Goal: Task Accomplishment & Management: Complete application form

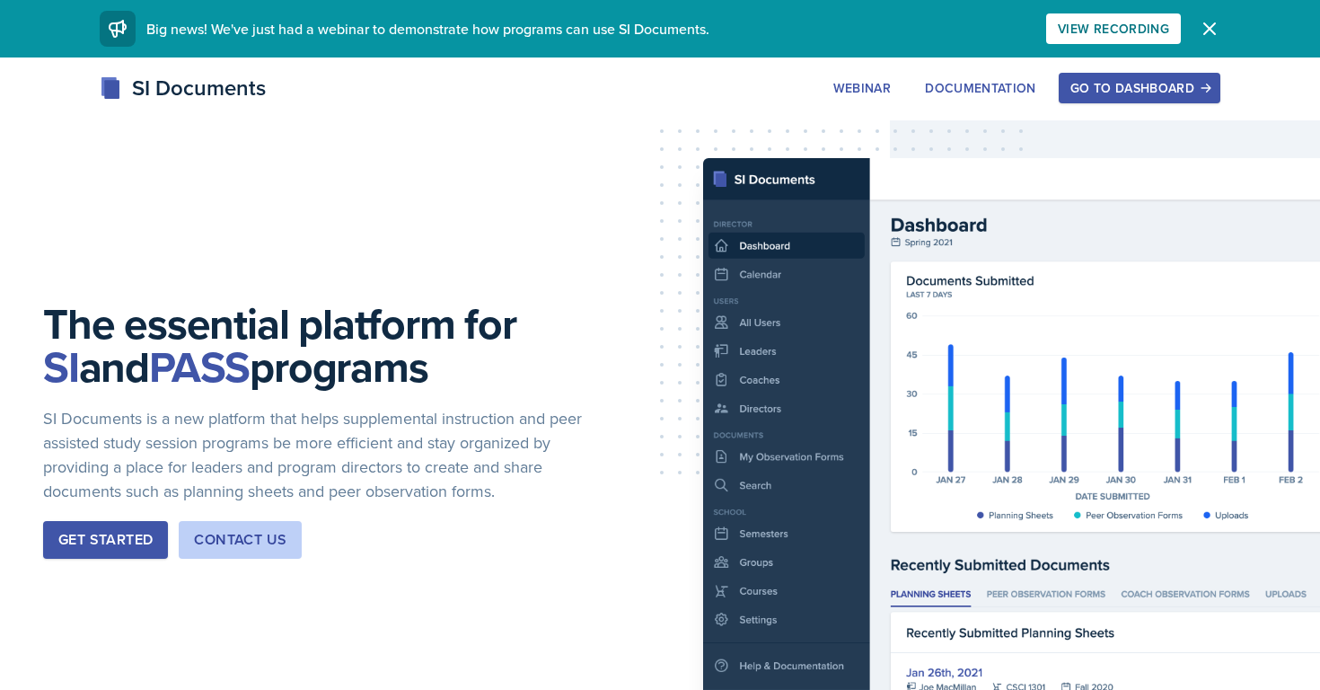
click at [1082, 92] on div "Go to Dashboard" at bounding box center [1139, 88] width 138 height 14
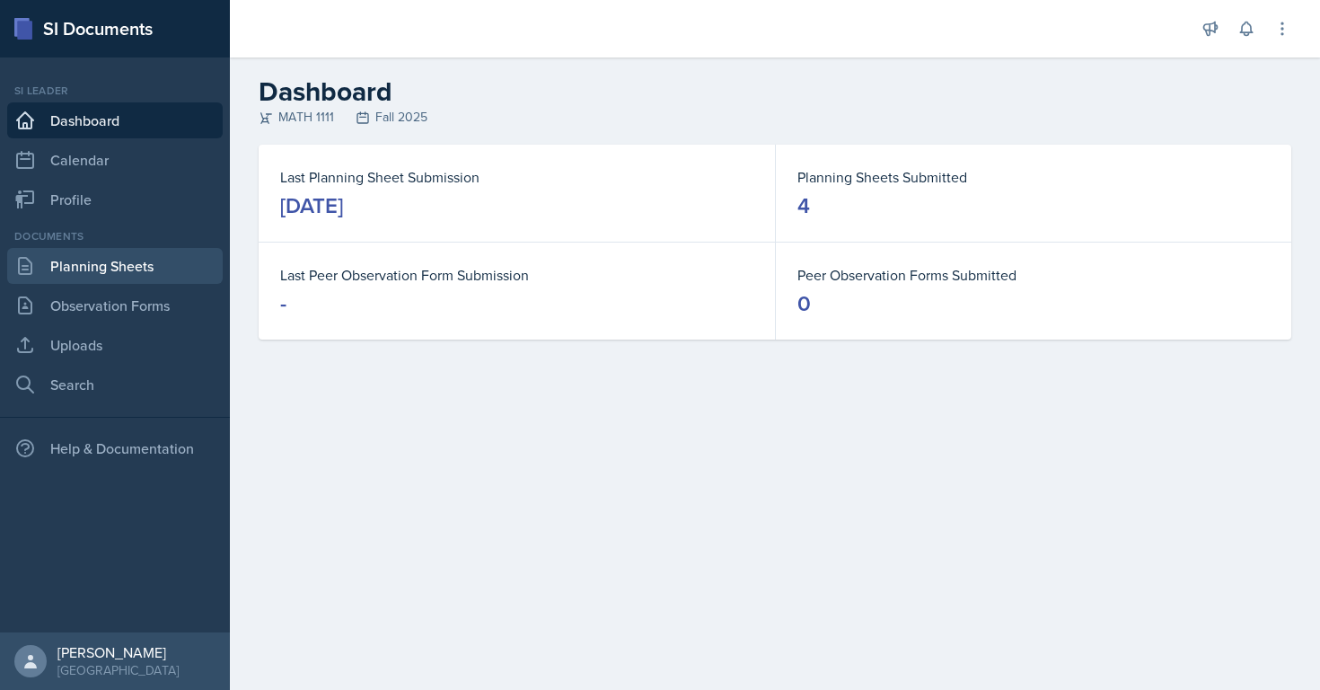
click at [96, 267] on link "Planning Sheets" at bounding box center [114, 266] width 215 height 36
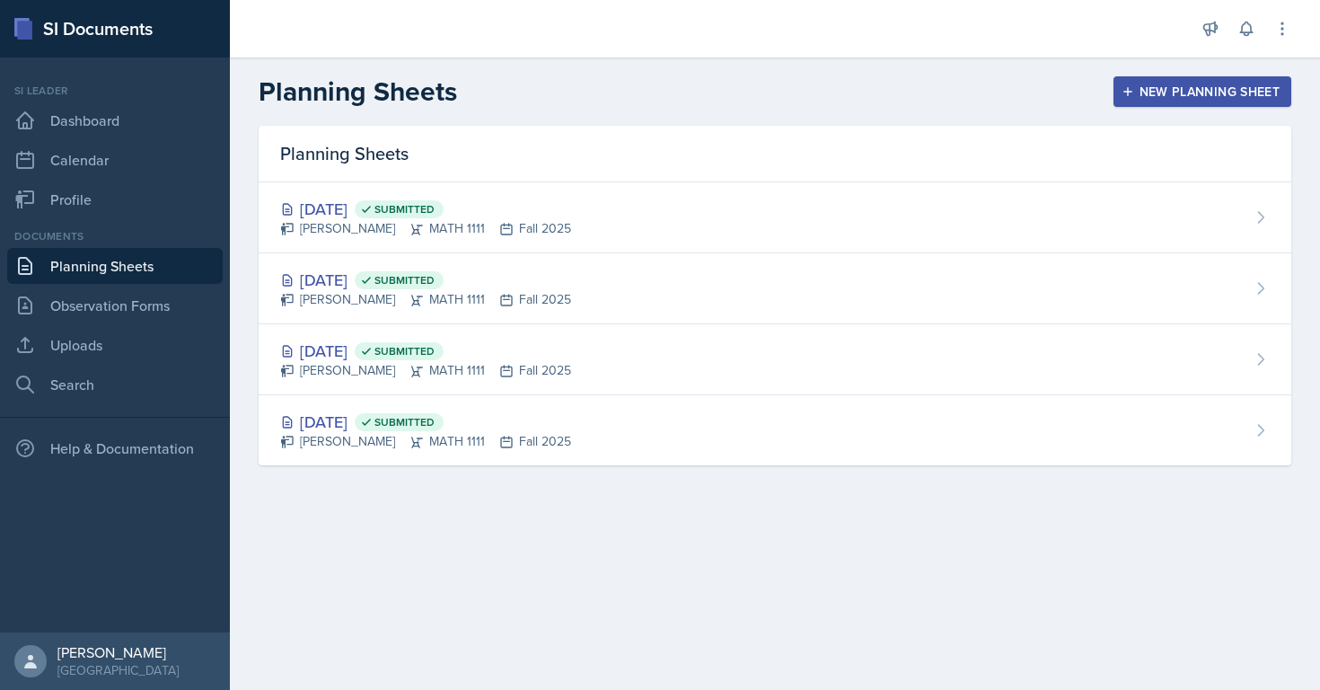
click at [1152, 90] on div "New Planning Sheet" at bounding box center [1202, 91] width 154 height 14
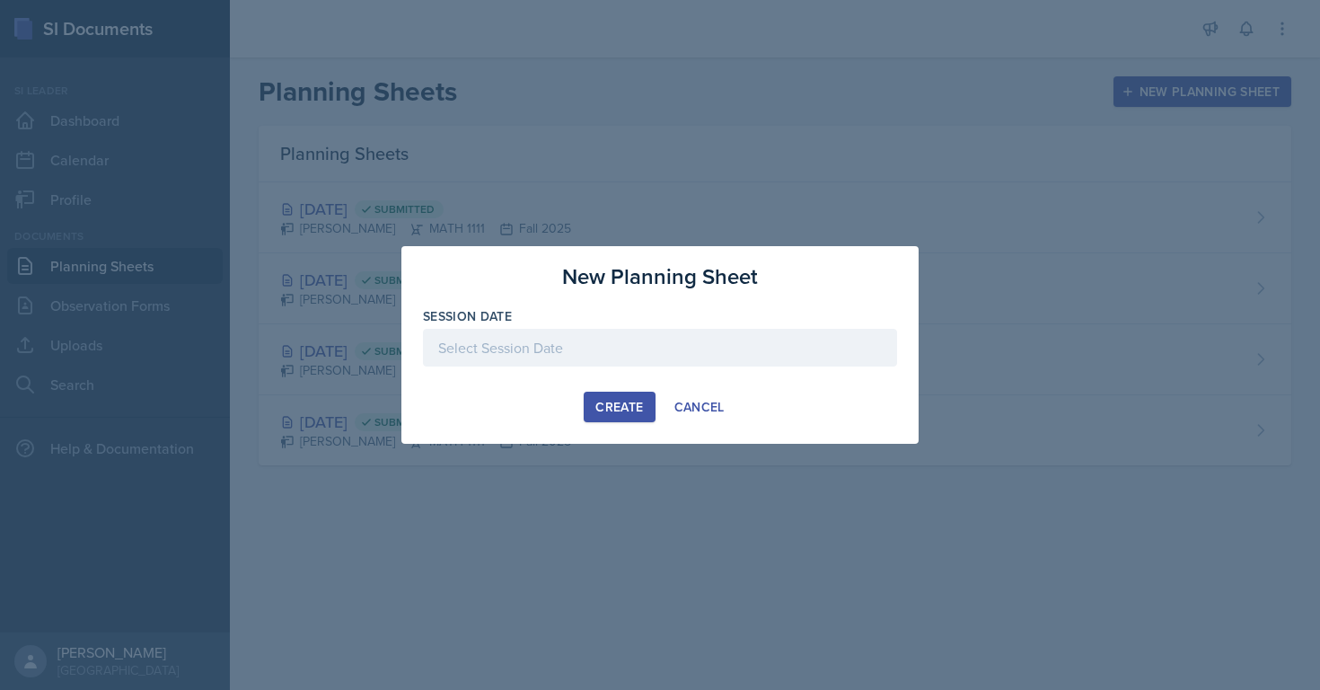
click at [512, 357] on div at bounding box center [660, 348] width 474 height 38
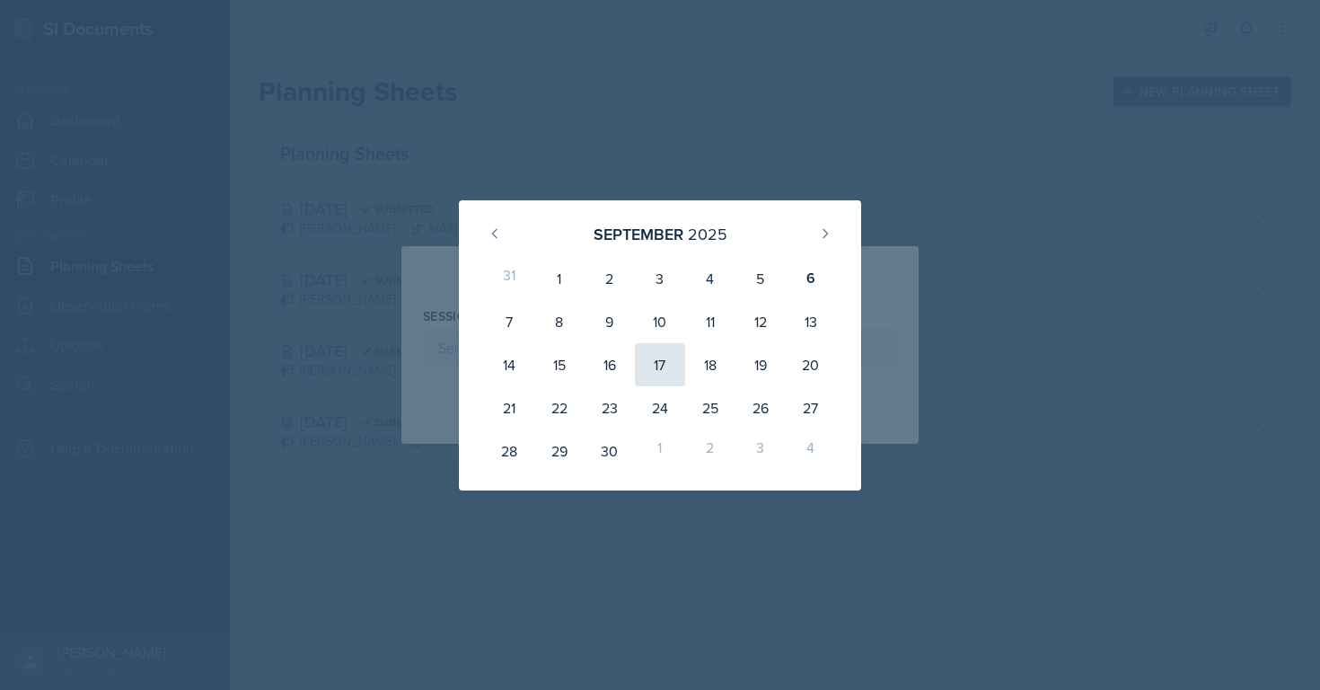
click at [650, 365] on div "17" at bounding box center [660, 364] width 50 height 43
type input "[DATE]"
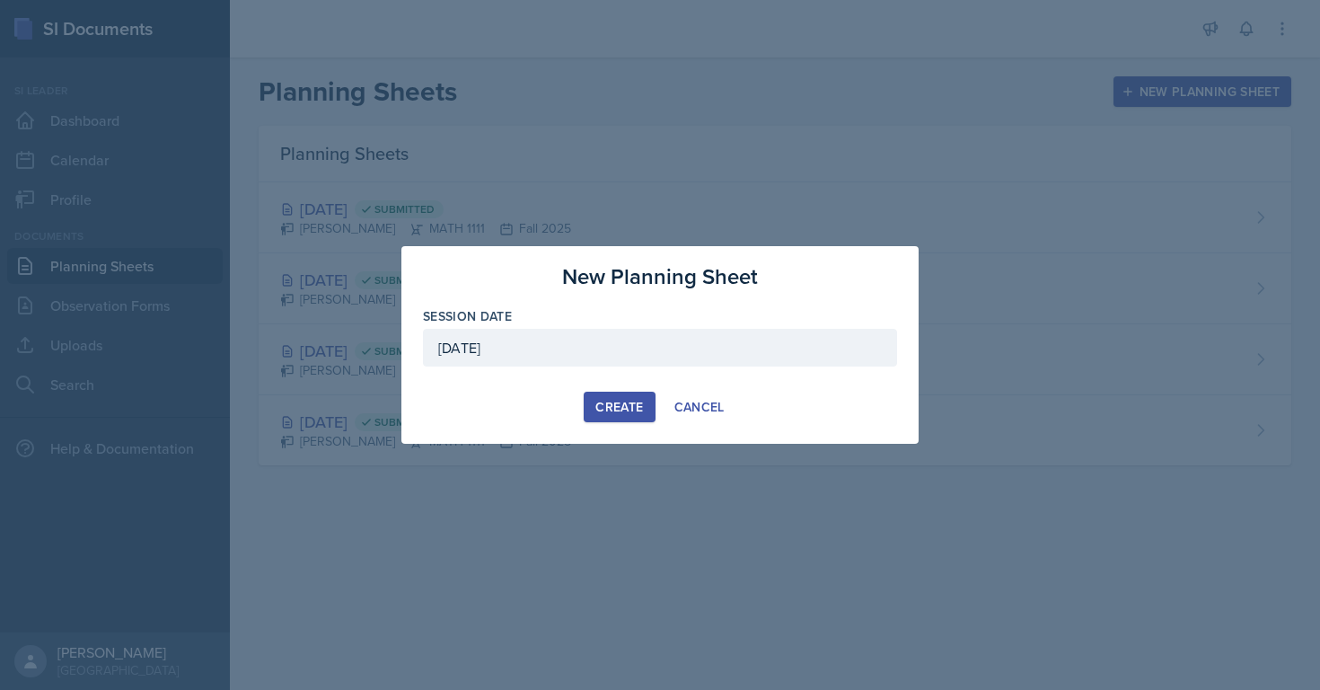
click at [612, 409] on div "Create" at bounding box center [619, 407] width 48 height 14
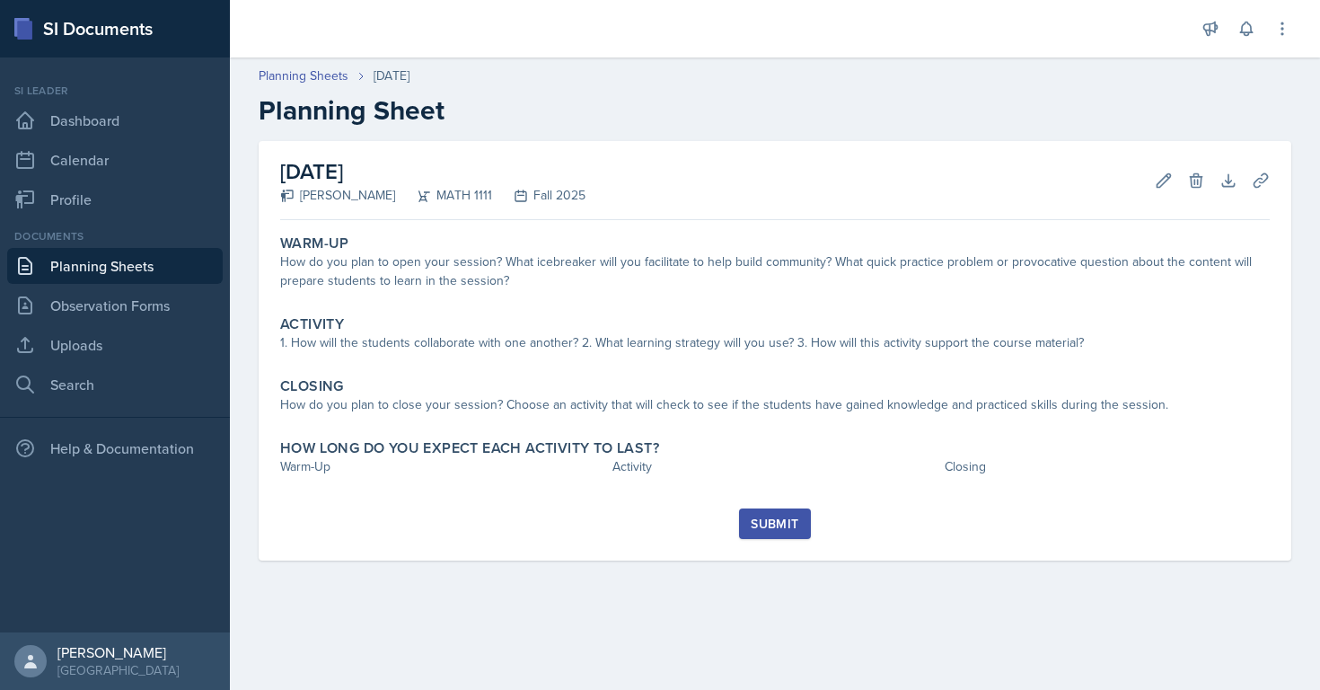
click at [102, 265] on link "Planning Sheets" at bounding box center [114, 266] width 215 height 36
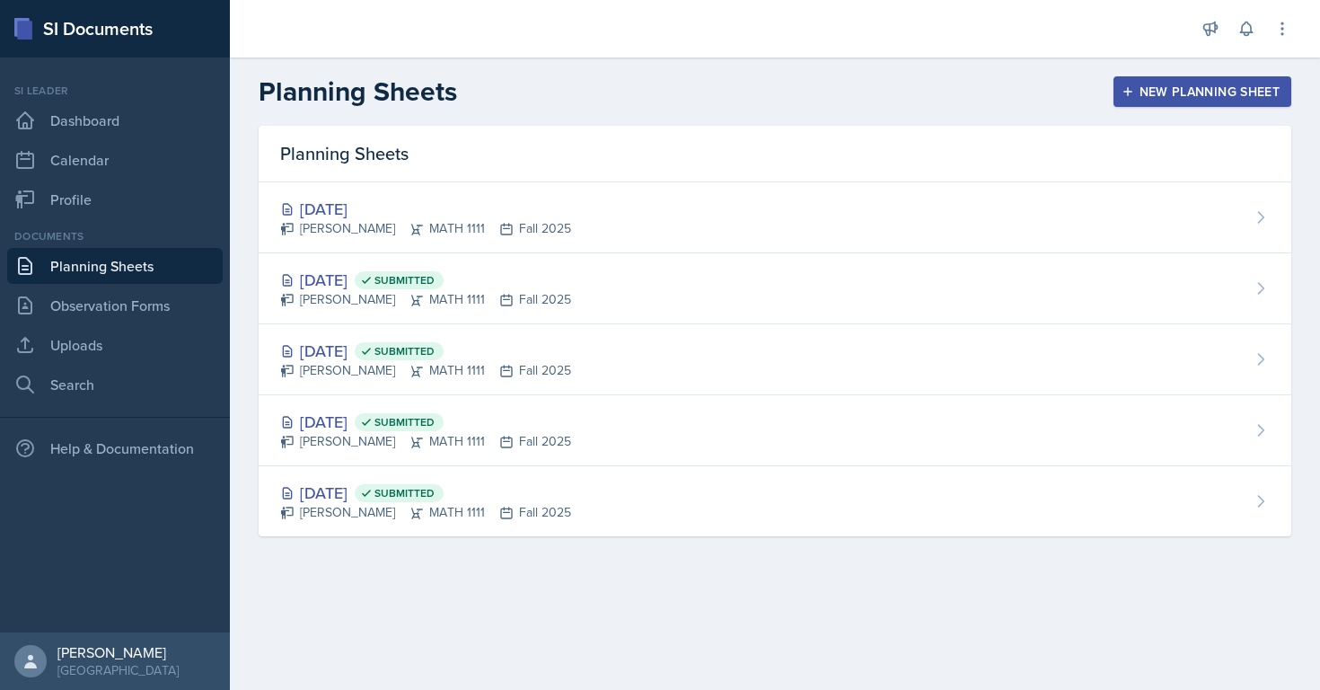
click at [1194, 85] on div "New Planning Sheet" at bounding box center [1202, 91] width 154 height 14
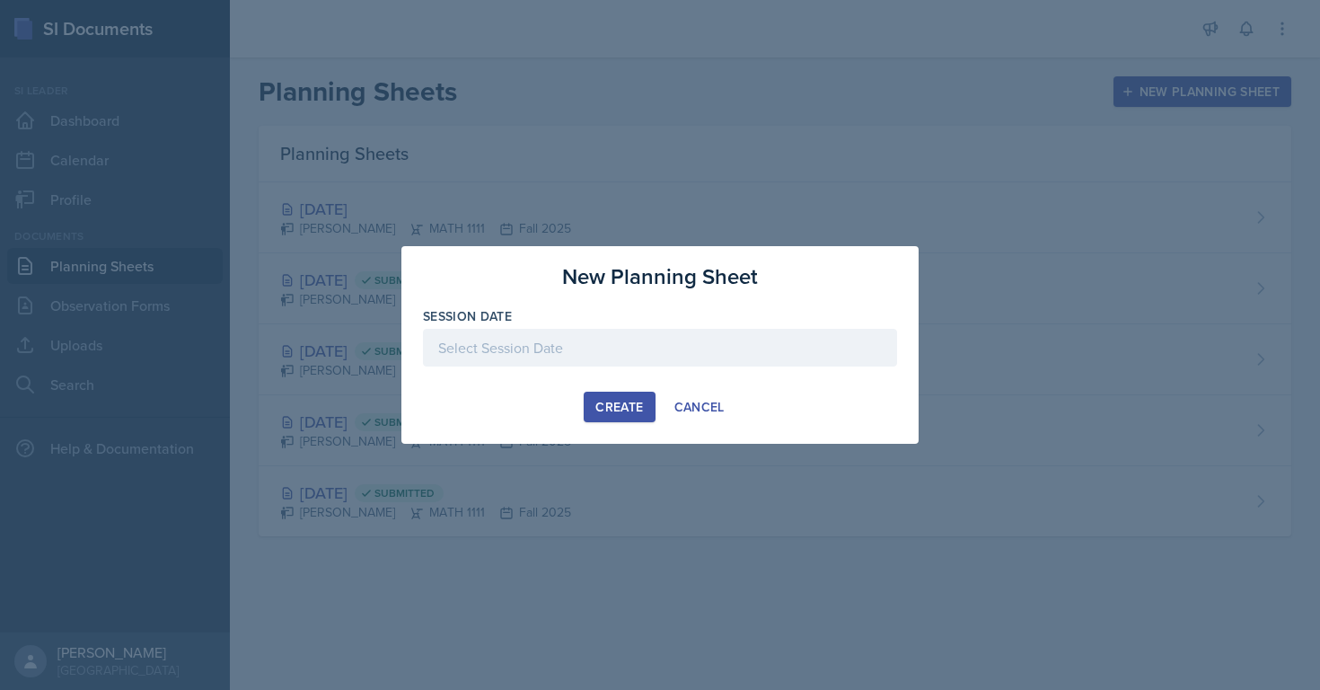
click at [607, 341] on div at bounding box center [660, 348] width 474 height 38
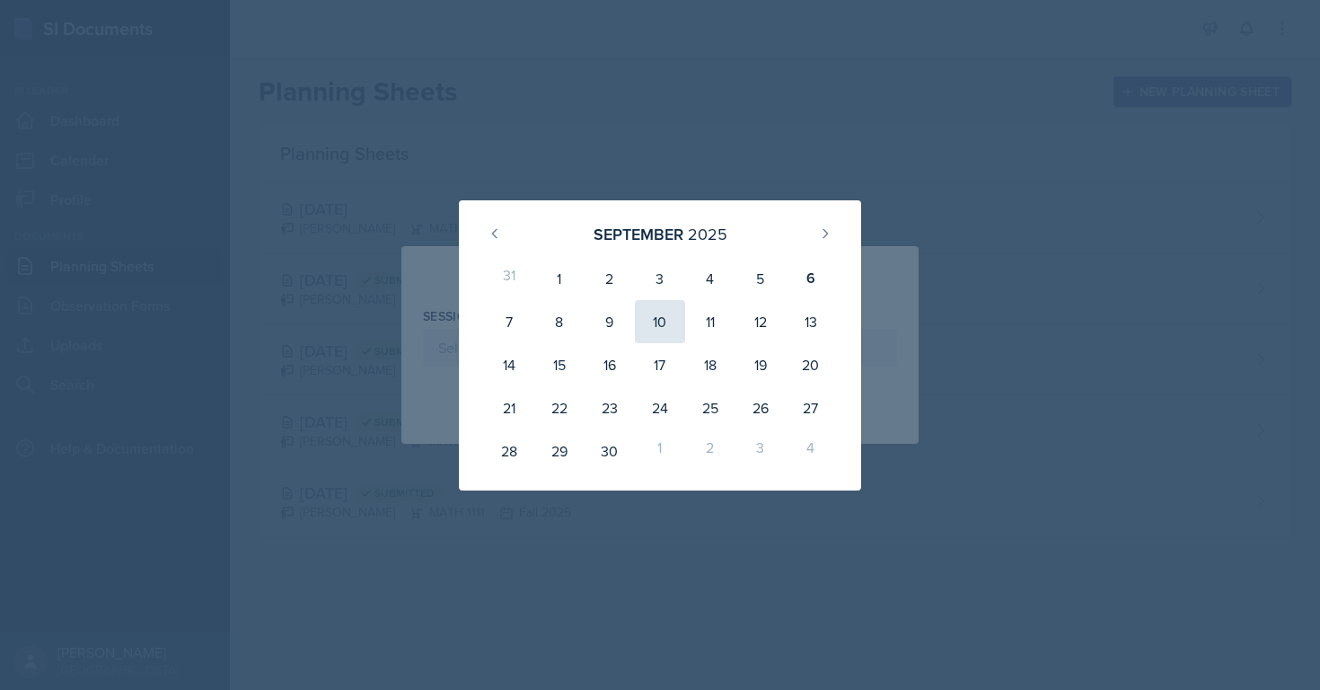
click at [658, 317] on div "10" at bounding box center [660, 321] width 50 height 43
type input "[DATE]"
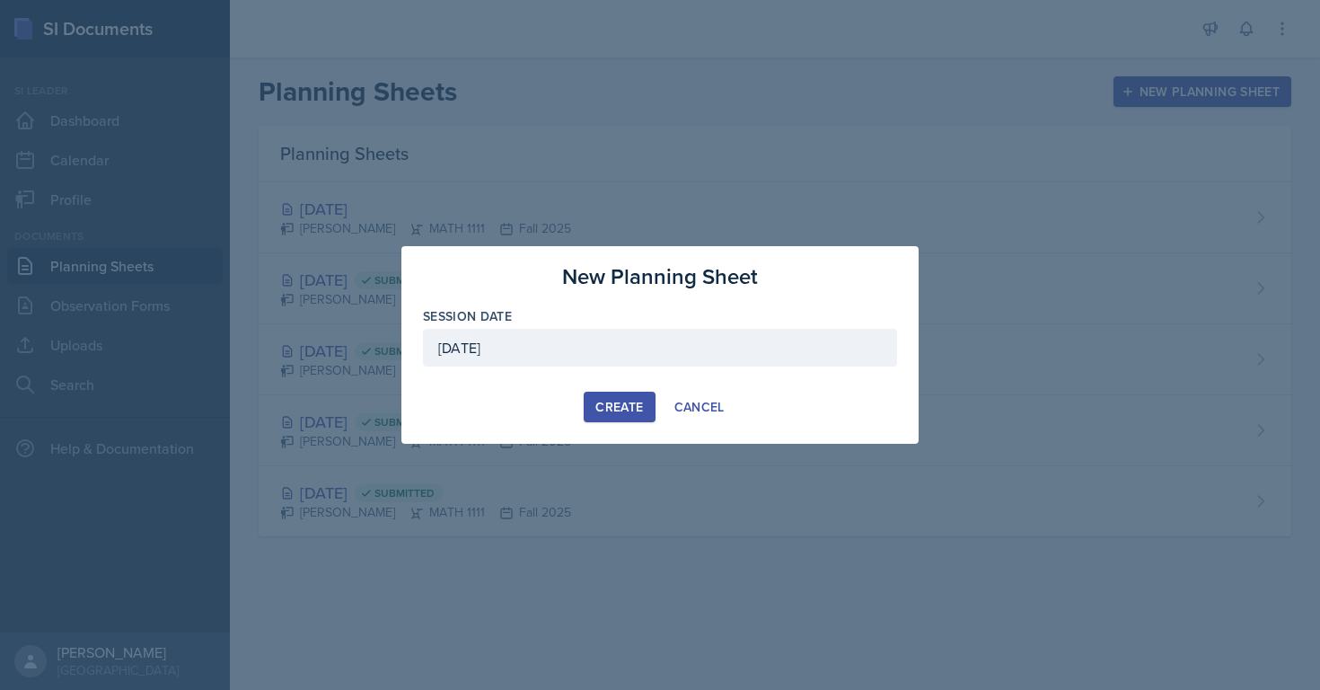
click at [613, 406] on div "Create" at bounding box center [619, 407] width 48 height 14
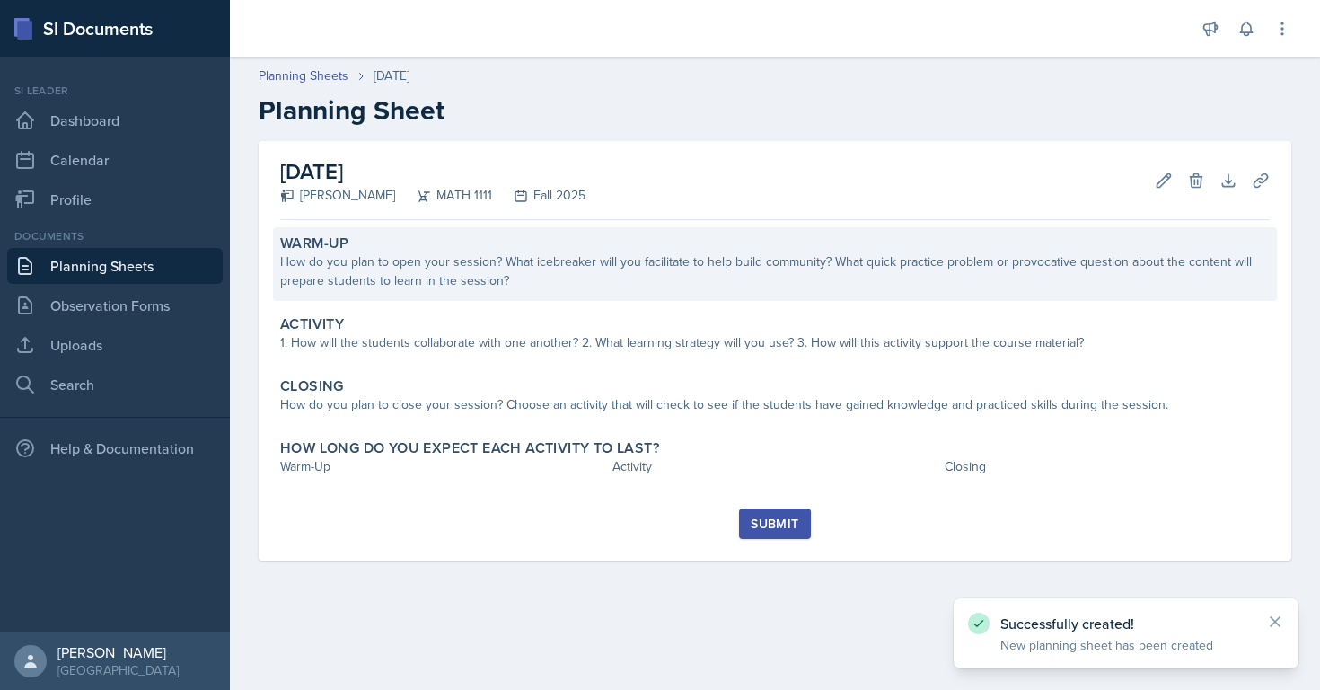
click at [519, 260] on div "How do you plan to open your session? What icebreaker will you facilitate to he…" at bounding box center [774, 271] width 989 height 38
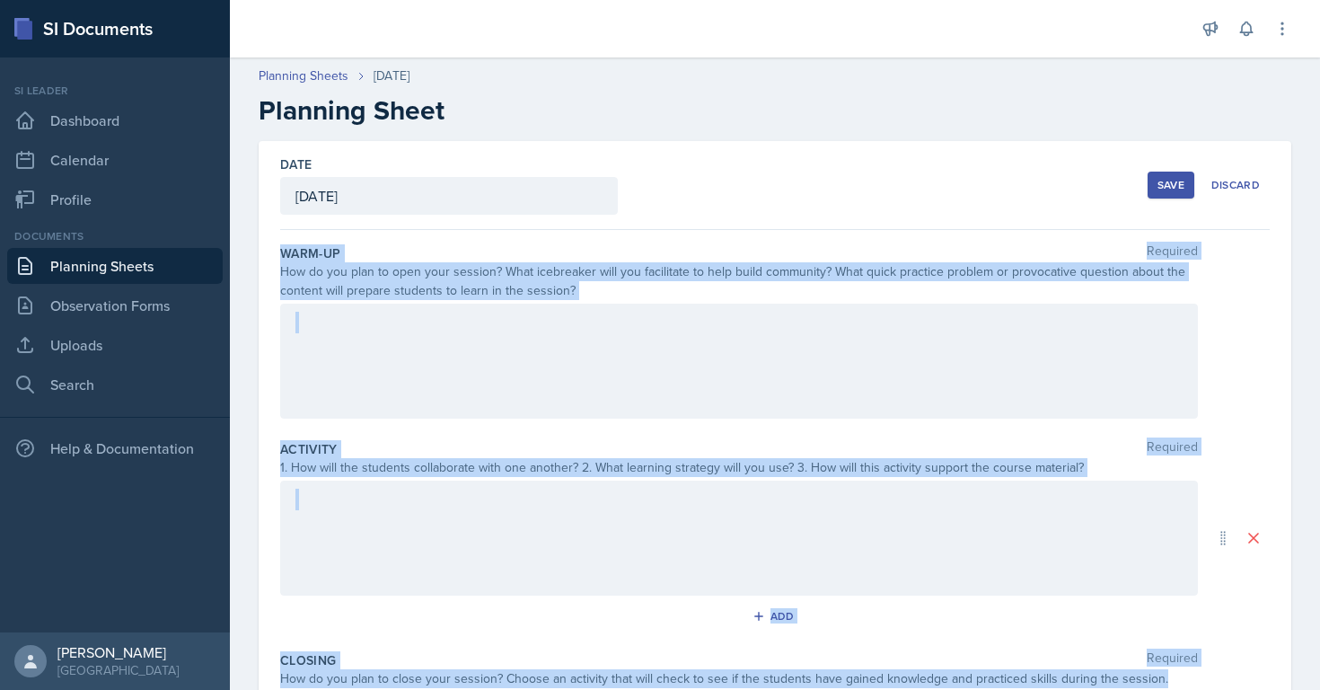
scroll to position [288, 0]
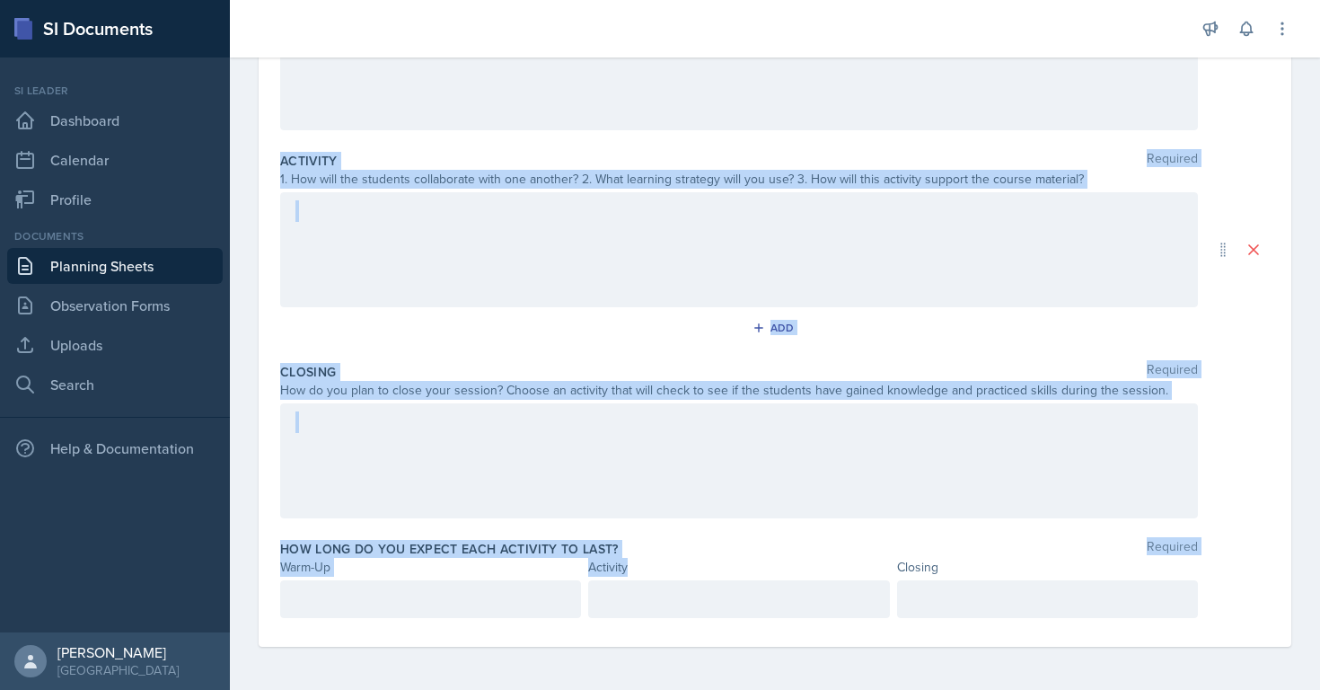
drag, startPoint x: 280, startPoint y: 255, endPoint x: 878, endPoint y: 573, distance: 677.2
click at [878, 573] on div "Warm-Up Required How do you plan to open your session? What icebreaker will you…" at bounding box center [774, 294] width 989 height 705
copy div "Warm-Up Required How do you plan to open your session? What icebreaker will you…"
click at [434, 292] on div at bounding box center [739, 249] width 918 height 115
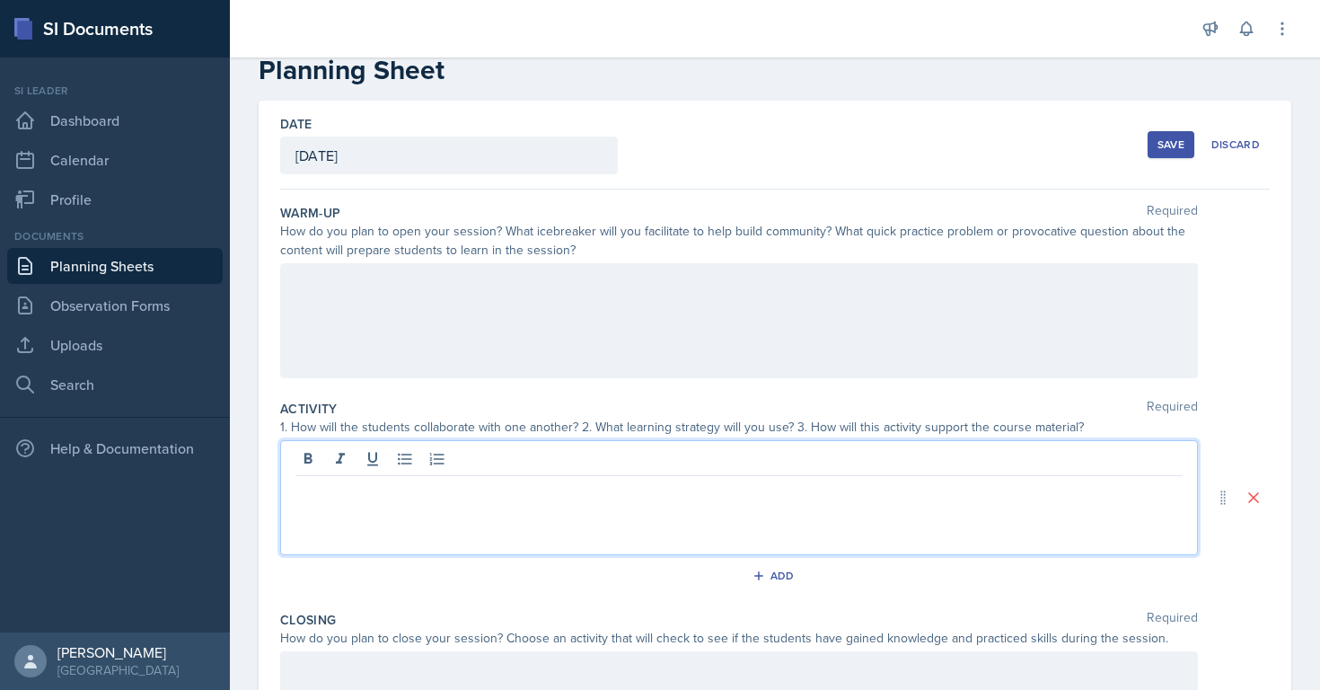
click at [434, 292] on p at bounding box center [738, 282] width 887 height 22
